Goal: Task Accomplishment & Management: Use online tool/utility

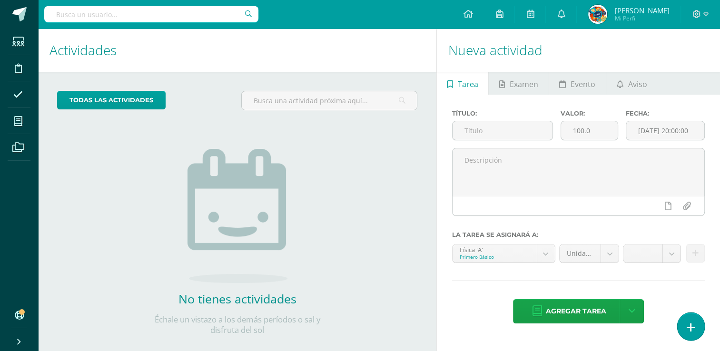
click at [686, 320] on link at bounding box center [690, 327] width 27 height 28
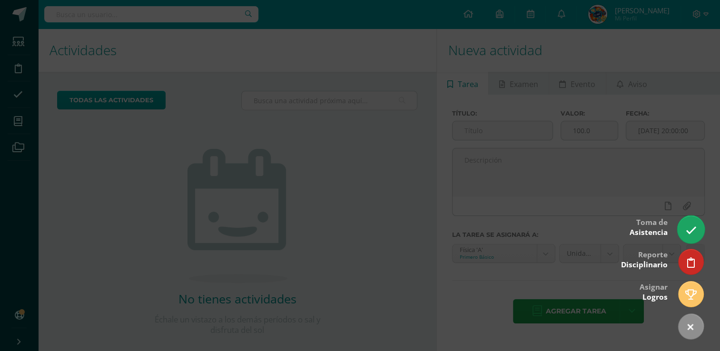
click at [691, 223] on link at bounding box center [690, 230] width 27 height 28
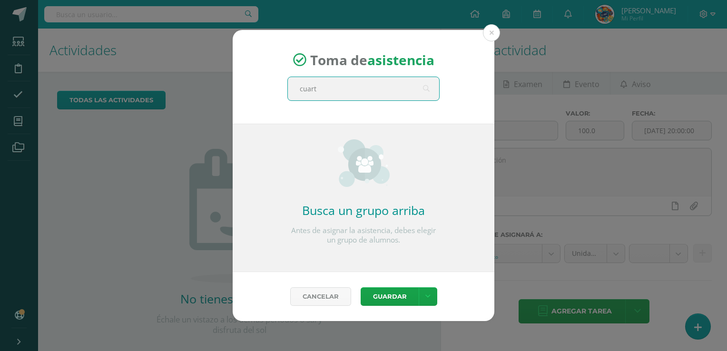
type input "cuarto"
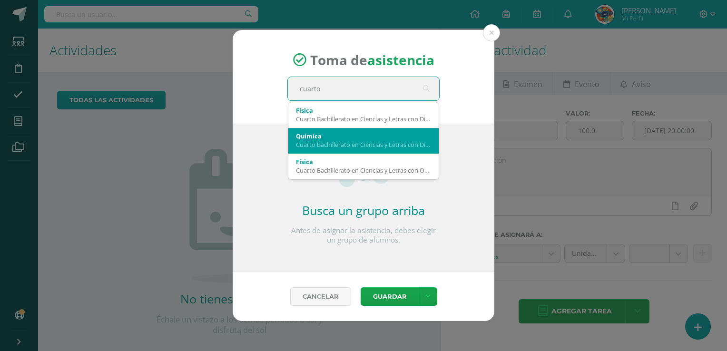
click at [310, 141] on div "Cuarto Bachillerato en Ciencias y Letras con Diplomado en Medicina 'A'" at bounding box center [363, 144] width 135 height 9
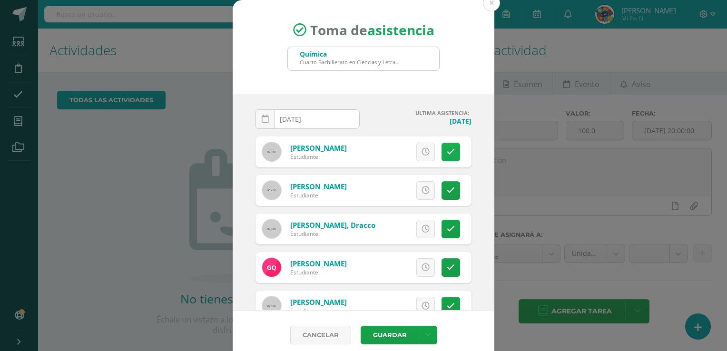
click at [447, 150] on icon at bounding box center [451, 152] width 8 height 8
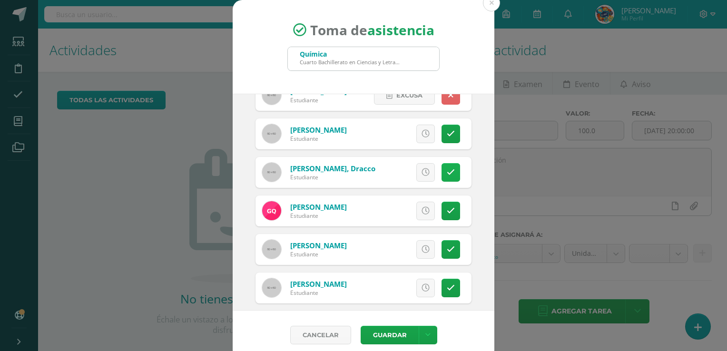
scroll to position [65, 0]
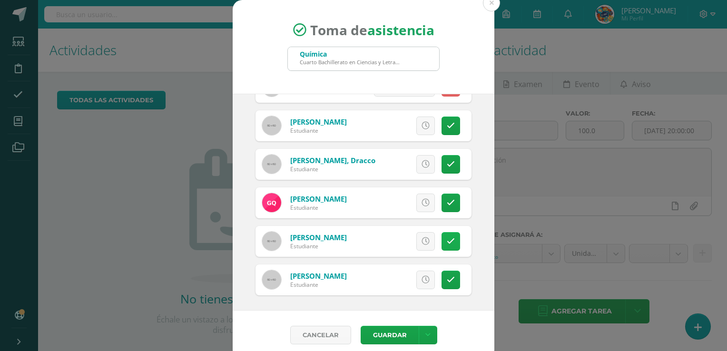
click at [447, 242] on icon at bounding box center [451, 242] width 8 height 8
click at [380, 332] on button "Guardar" at bounding box center [390, 335] width 58 height 19
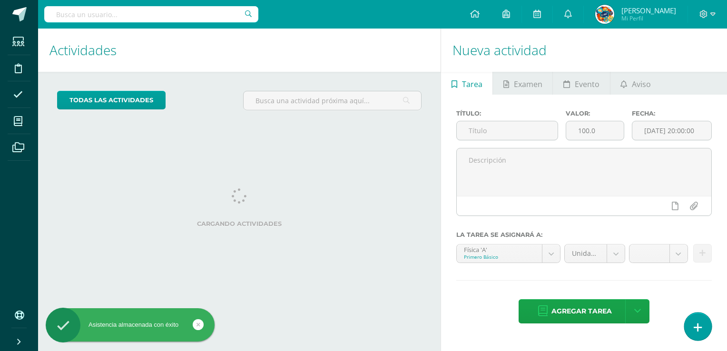
click at [700, 324] on icon at bounding box center [698, 327] width 9 height 11
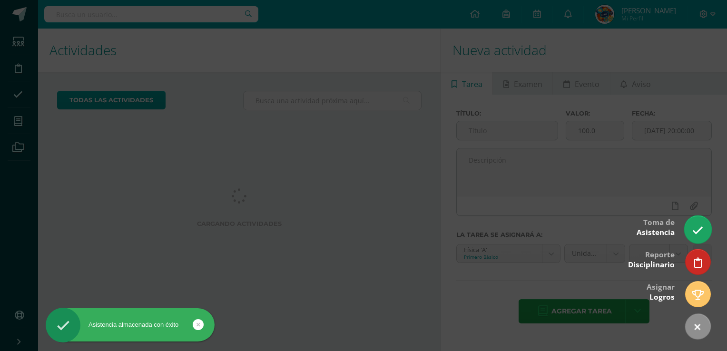
click at [699, 220] on link at bounding box center [698, 230] width 27 height 28
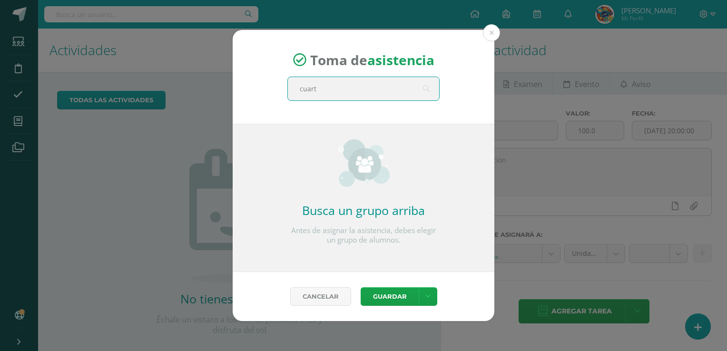
type input "cuarto"
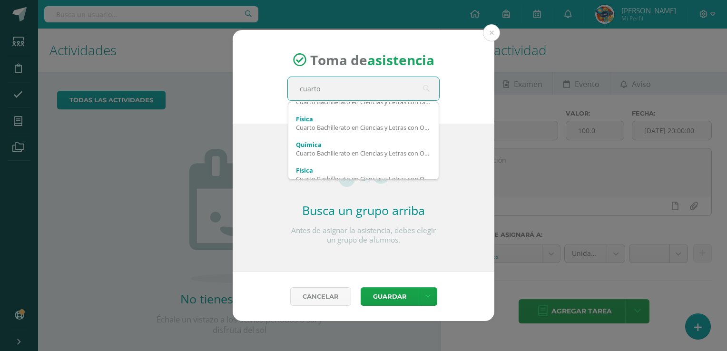
scroll to position [44, 0]
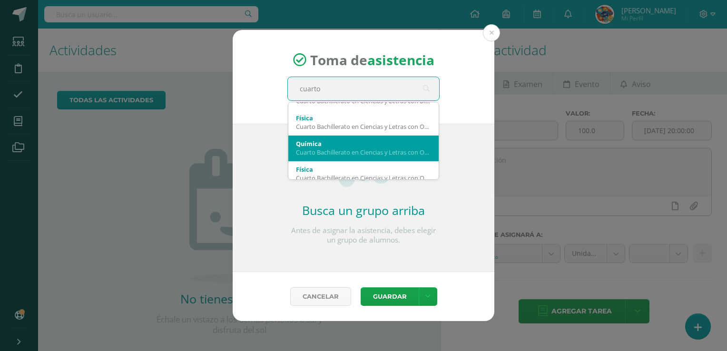
click at [363, 143] on div "Química" at bounding box center [363, 143] width 135 height 9
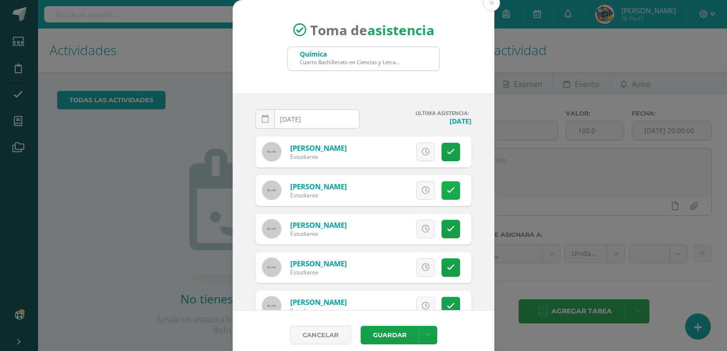
click at [447, 187] on icon at bounding box center [451, 191] width 8 height 8
click at [447, 229] on icon at bounding box center [451, 229] width 8 height 8
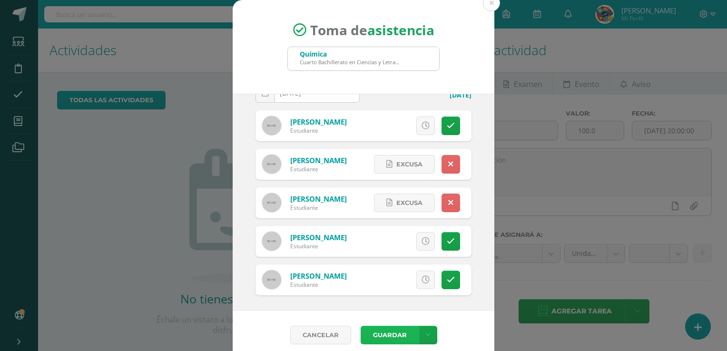
click at [373, 332] on button "Guardar" at bounding box center [390, 335] width 58 height 19
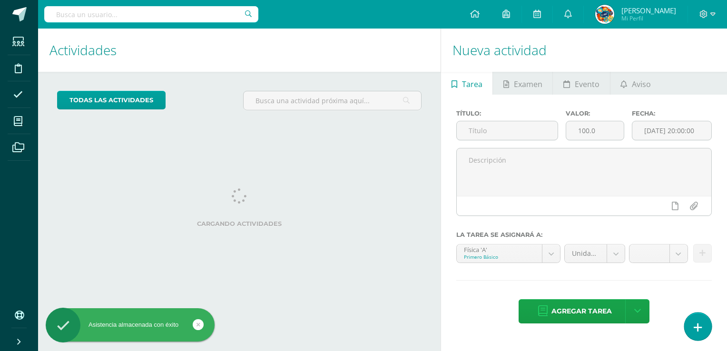
click at [706, 329] on link at bounding box center [698, 327] width 27 height 28
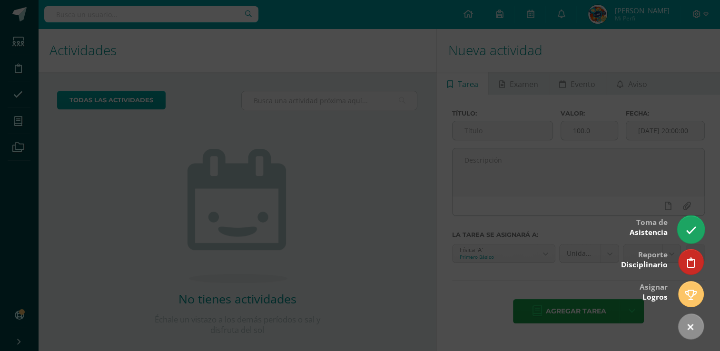
click at [681, 223] on link at bounding box center [690, 230] width 27 height 28
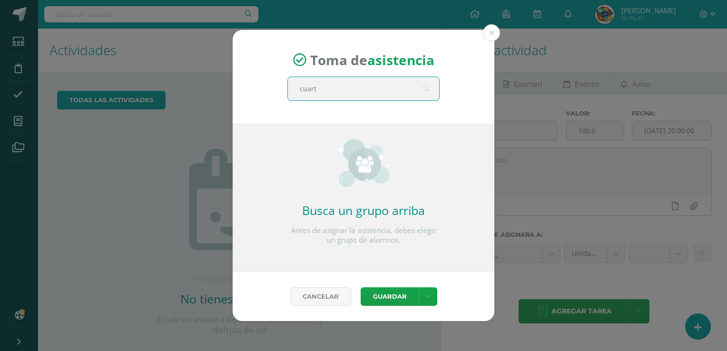
type input "cuarto"
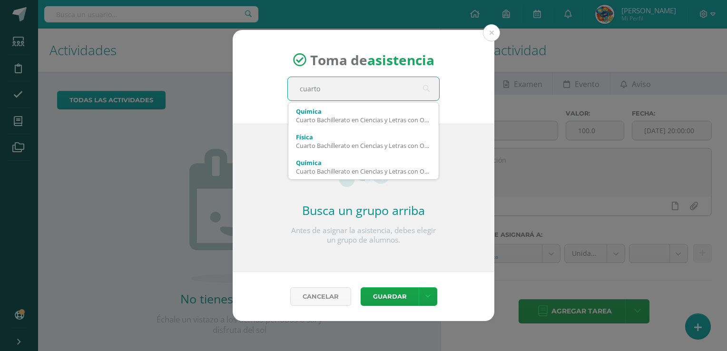
scroll to position [77, 0]
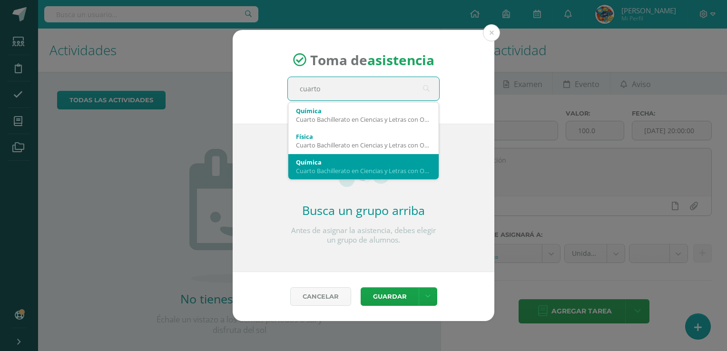
click at [362, 167] on div "Cuarto Bachillerato en Ciencias y Letras con Orientacion en Diseno Grafico 'A'" at bounding box center [363, 171] width 135 height 9
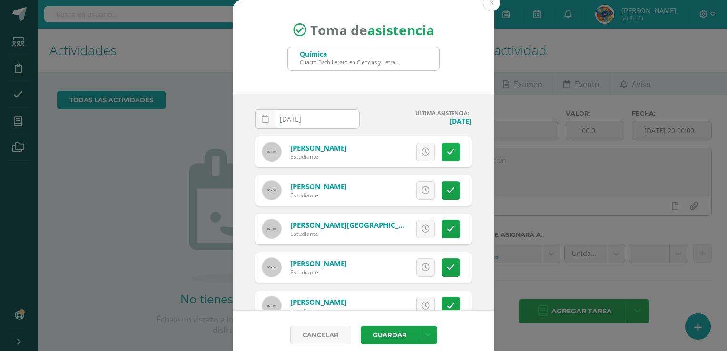
click at [447, 148] on icon at bounding box center [451, 152] width 8 height 8
click at [442, 191] on link at bounding box center [451, 190] width 19 height 19
click at [447, 229] on icon at bounding box center [451, 229] width 8 height 8
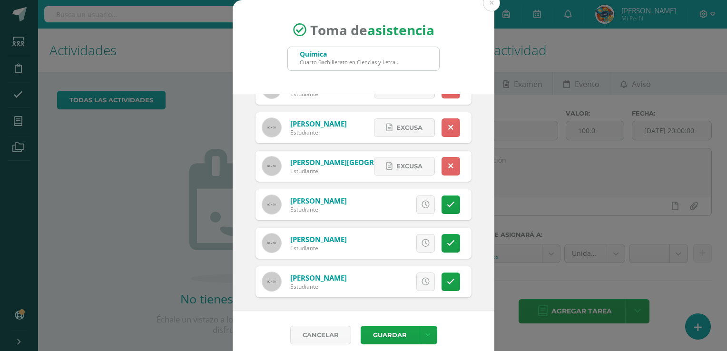
scroll to position [65, 0]
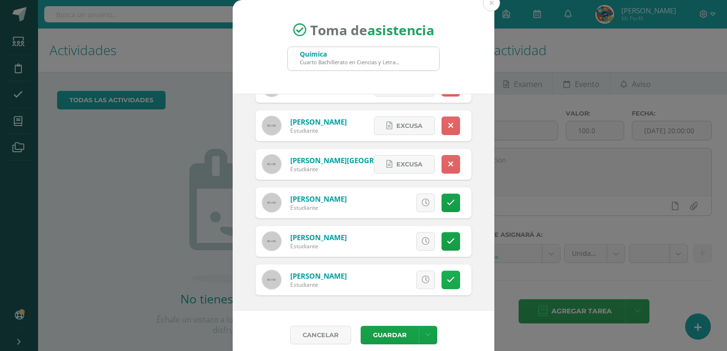
click at [447, 280] on icon at bounding box center [451, 280] width 8 height 8
click at [385, 330] on button "Guardar" at bounding box center [390, 335] width 58 height 19
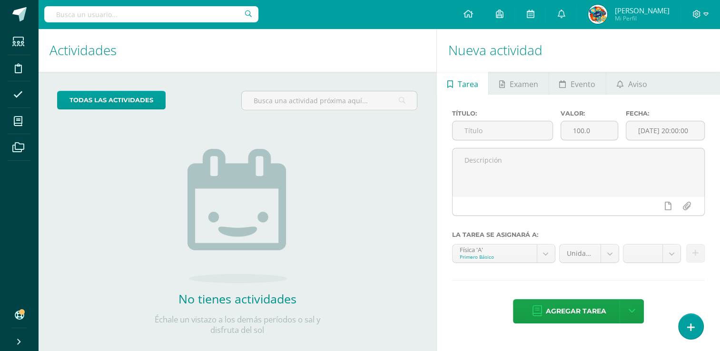
click at [390, 327] on div "todas las Actividades No tienes actividades Échale un vistazo a los demás perío…" at bounding box center [237, 219] width 398 height 294
click at [687, 326] on icon at bounding box center [691, 327] width 9 height 11
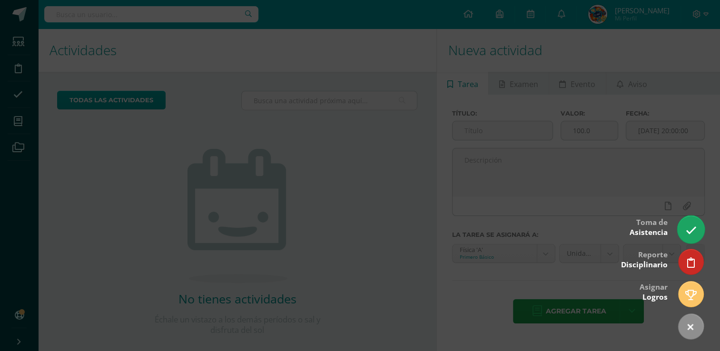
click at [692, 226] on icon at bounding box center [691, 230] width 11 height 11
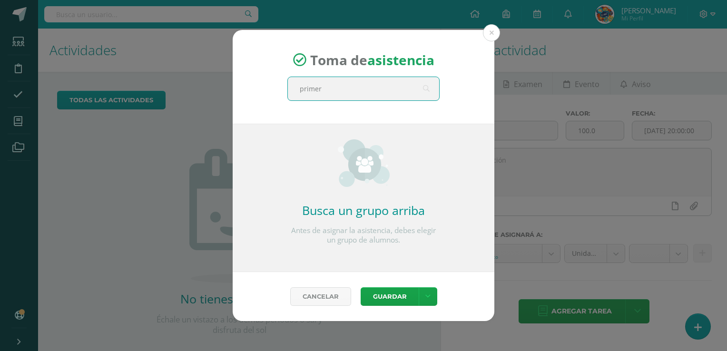
type input "primero"
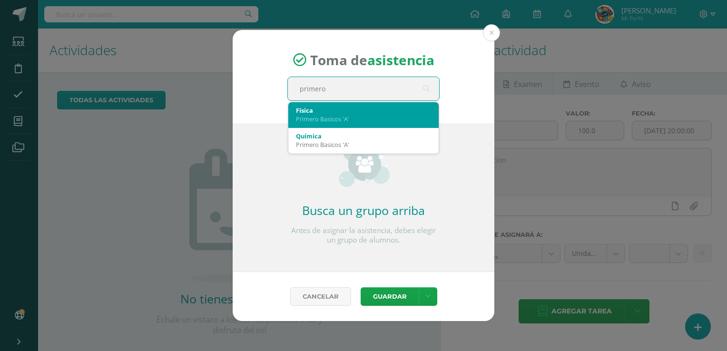
click at [308, 121] on div "Primero Basicos 'A'" at bounding box center [363, 119] width 135 height 9
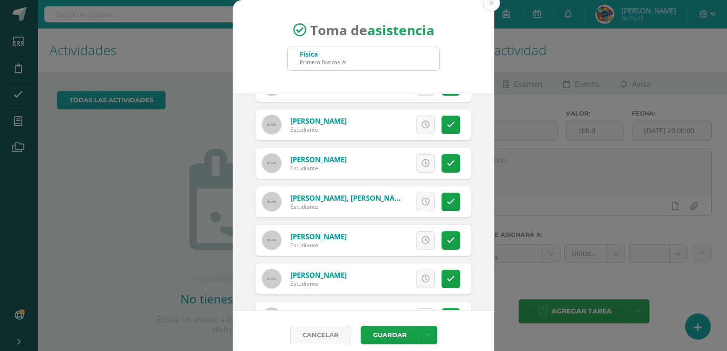
scroll to position [147, 0]
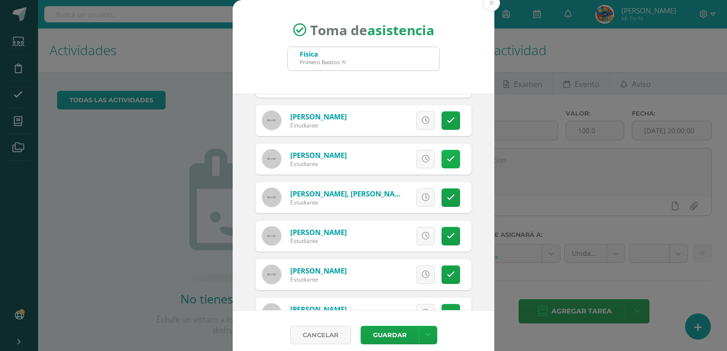
click at [447, 156] on icon at bounding box center [451, 159] width 8 height 8
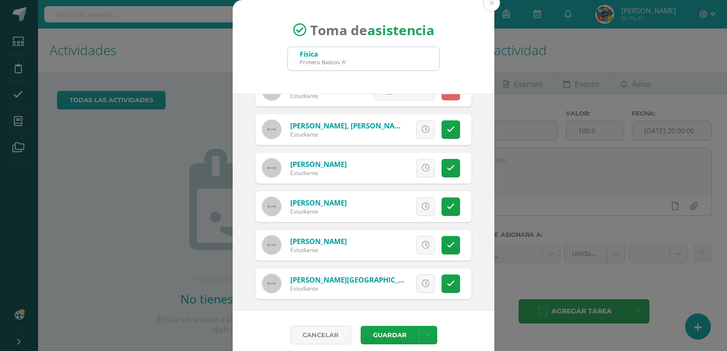
scroll to position [213, 0]
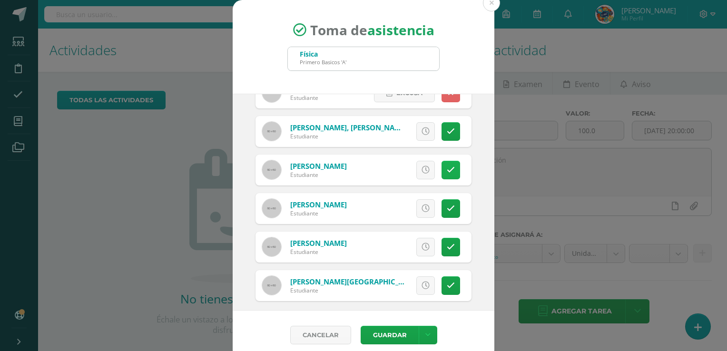
click at [442, 165] on link at bounding box center [451, 170] width 19 height 19
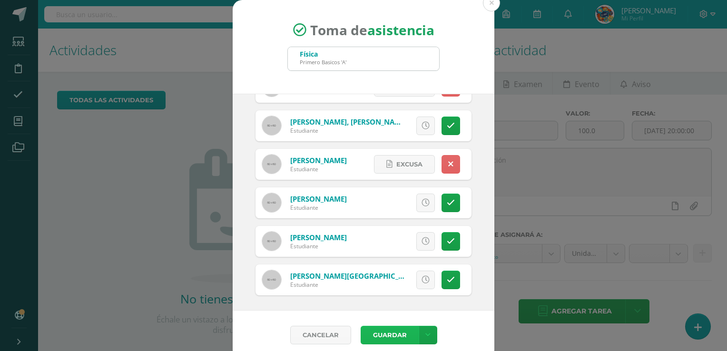
click at [380, 336] on button "Guardar" at bounding box center [390, 335] width 58 height 19
